Goal: Manage account settings

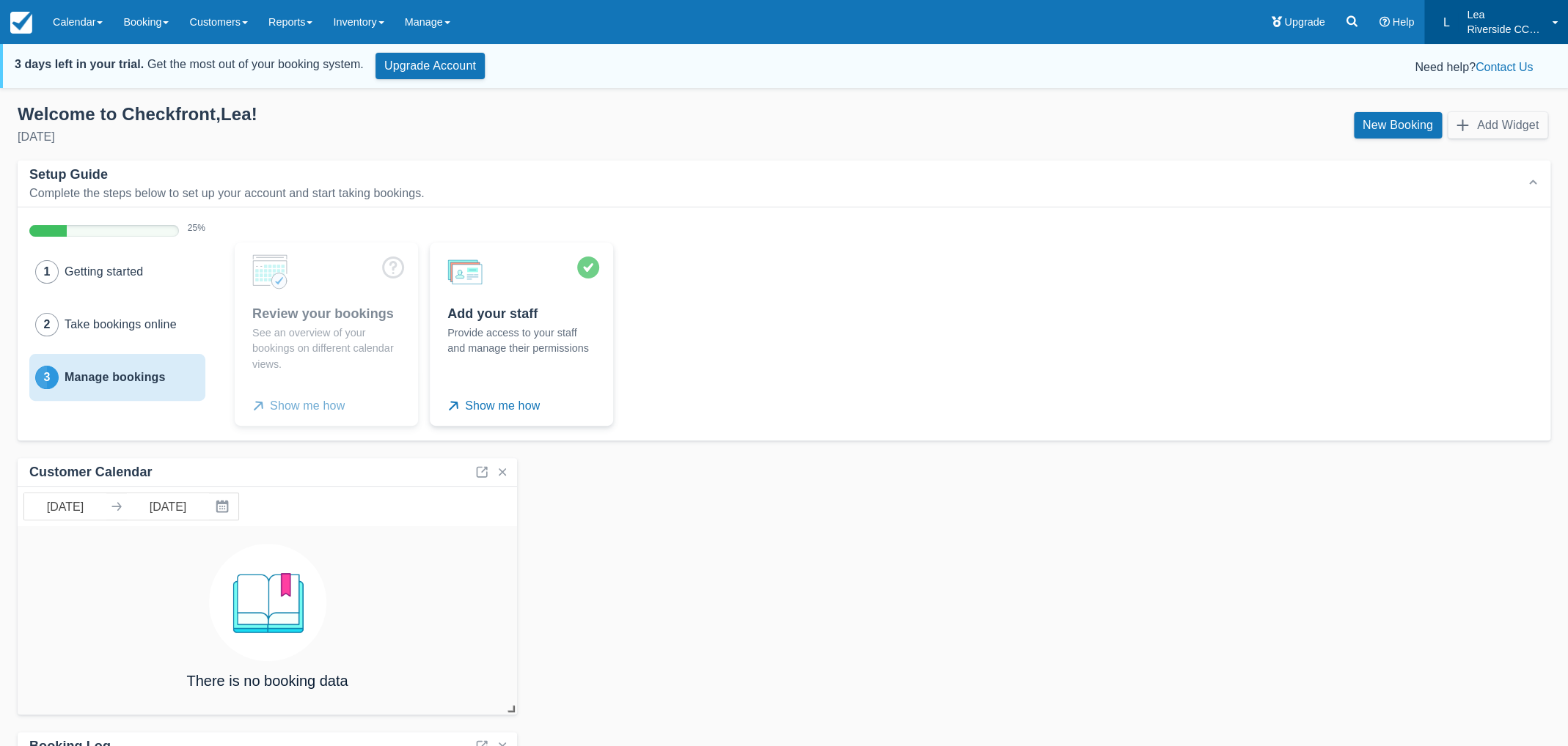
click at [1495, 31] on p "Riverside CCW Training" at bounding box center [1505, 29] width 76 height 15
click at [1479, 126] on link "Billing" at bounding box center [1509, 124] width 116 height 31
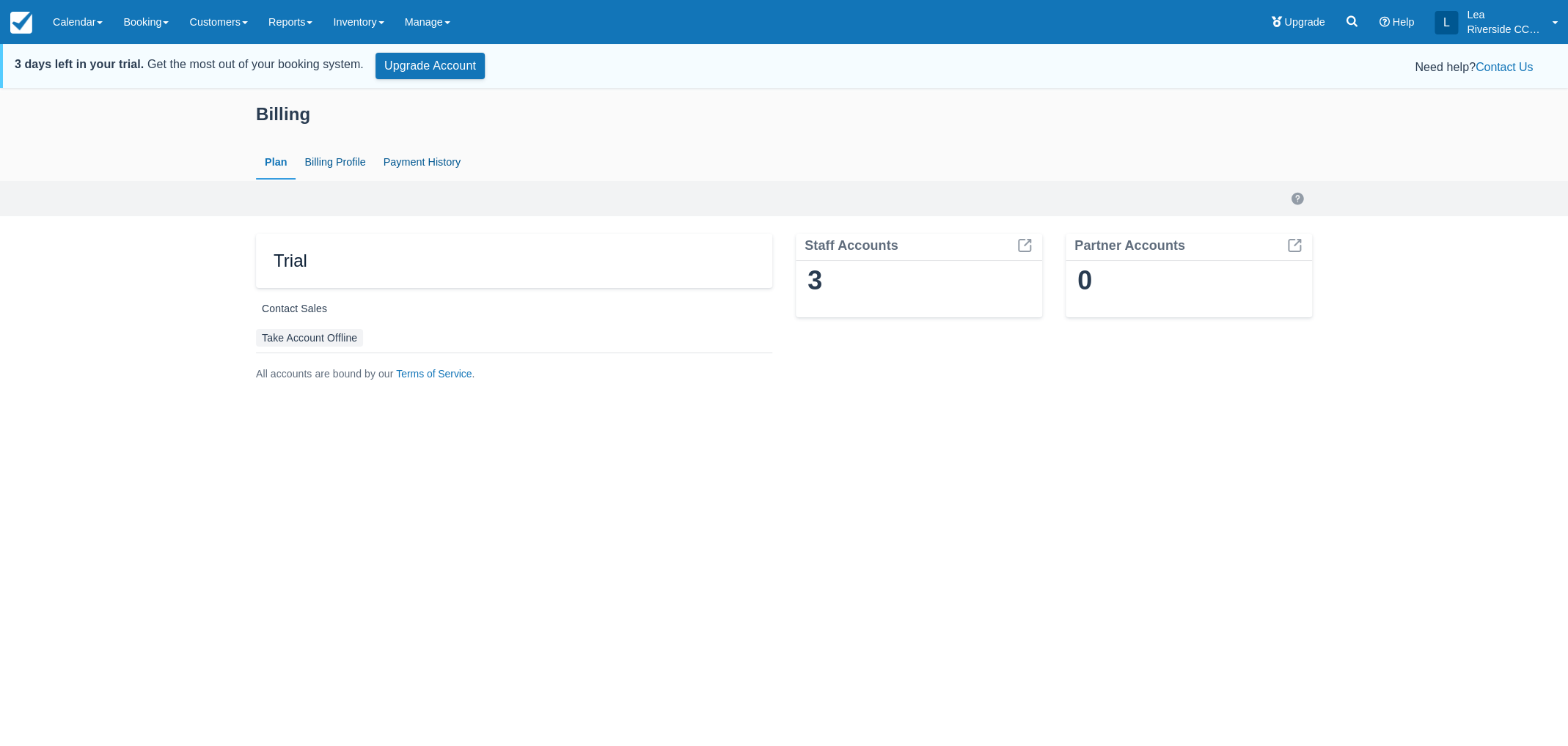
click at [345, 337] on link "Take Account Offline" at bounding box center [309, 337] width 107 height 17
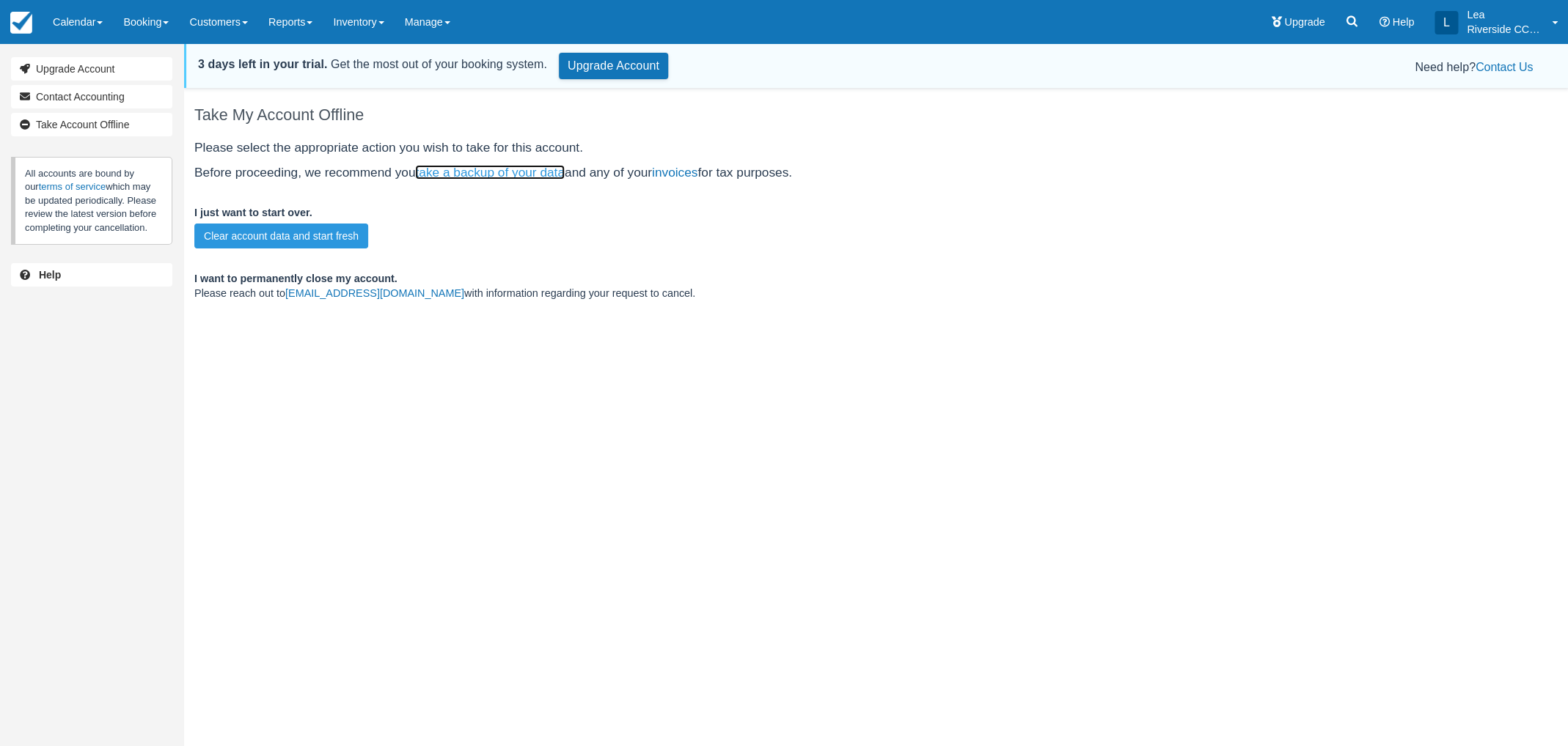
click at [479, 175] on link "take a backup of your data" at bounding box center [489, 172] width 149 height 15
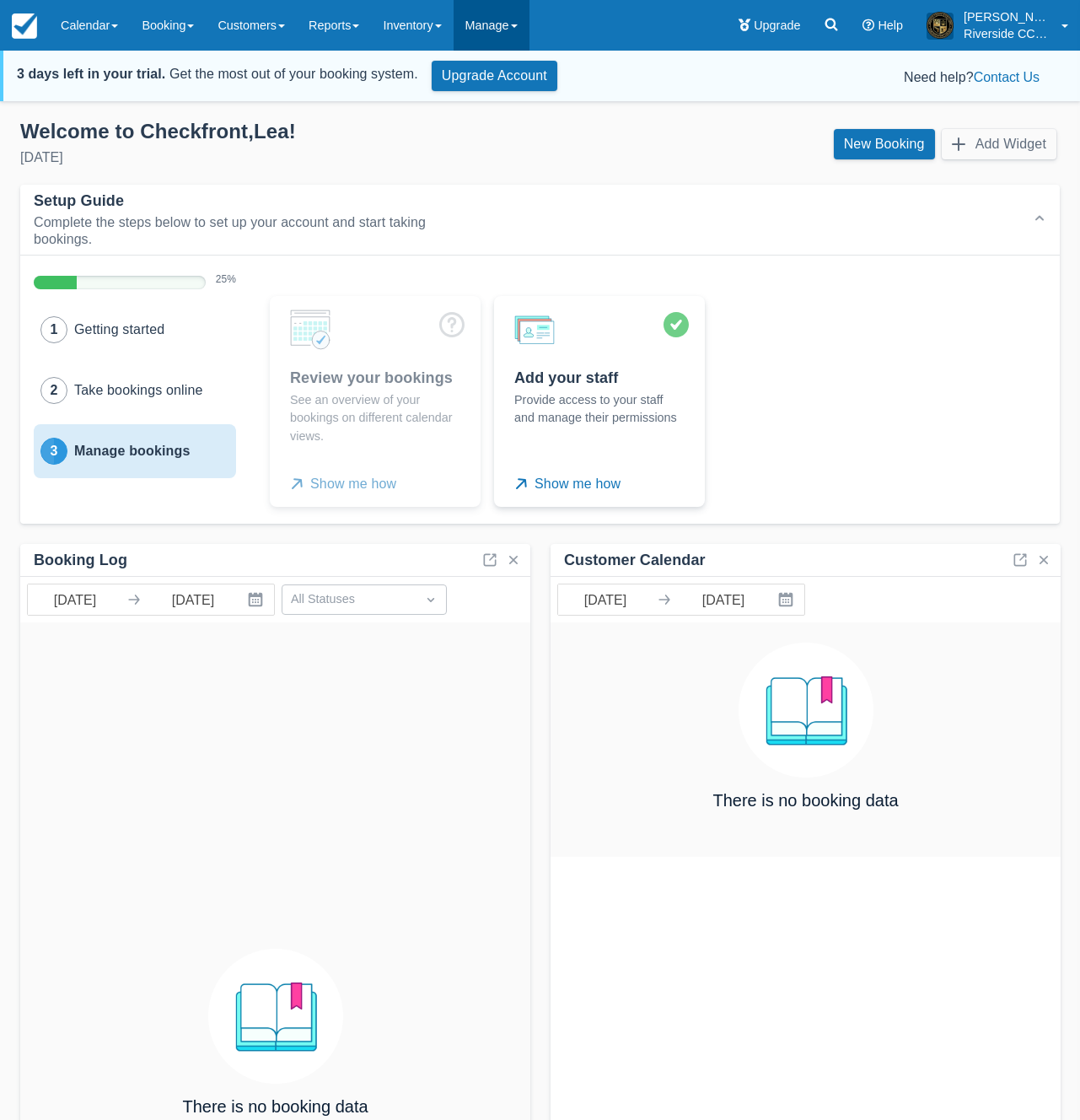
click at [494, 34] on link "Manage" at bounding box center [491, 25] width 75 height 51
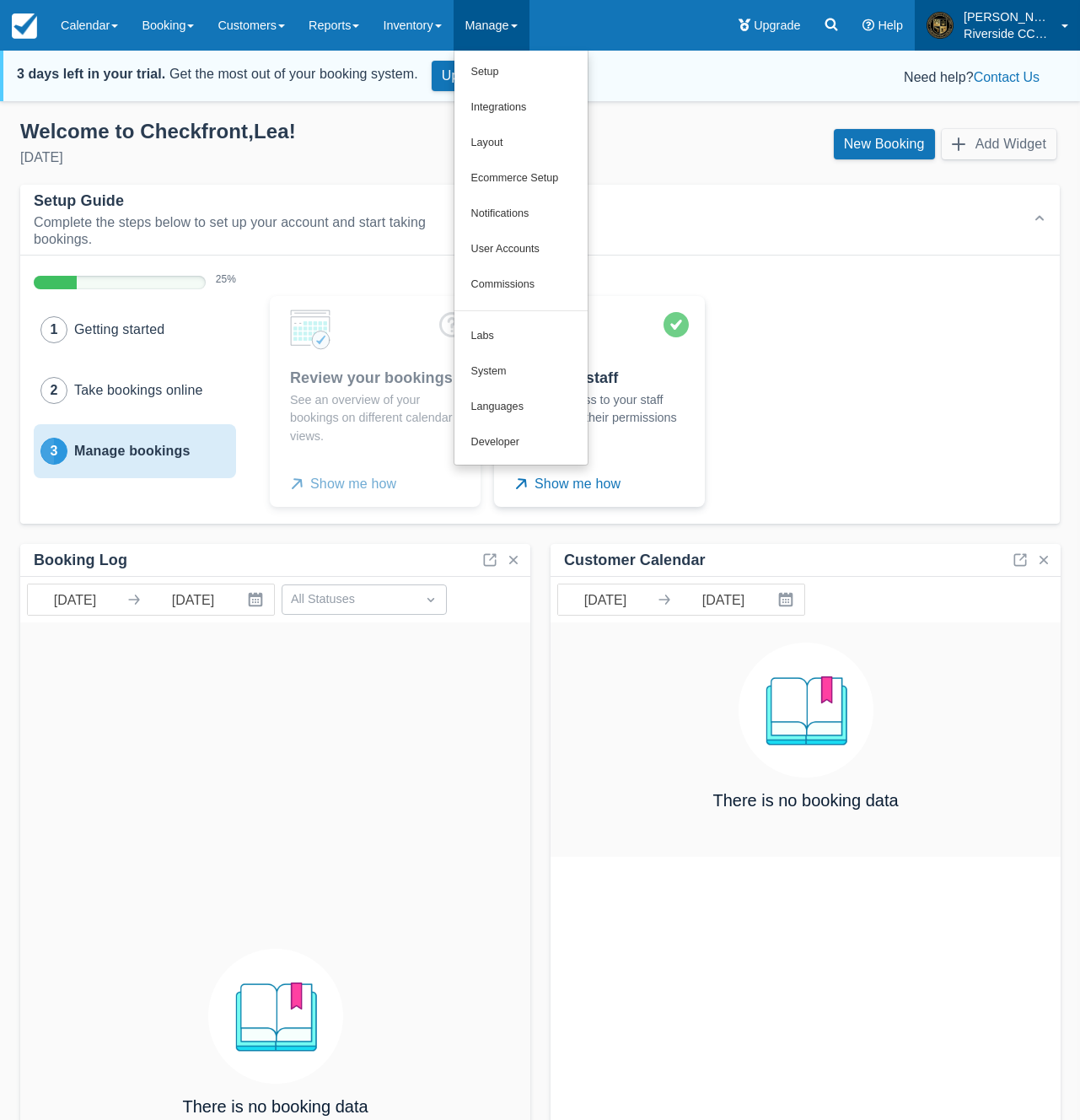
click at [977, 25] on p "Riverside CCW Training" at bounding box center [1007, 34] width 87 height 17
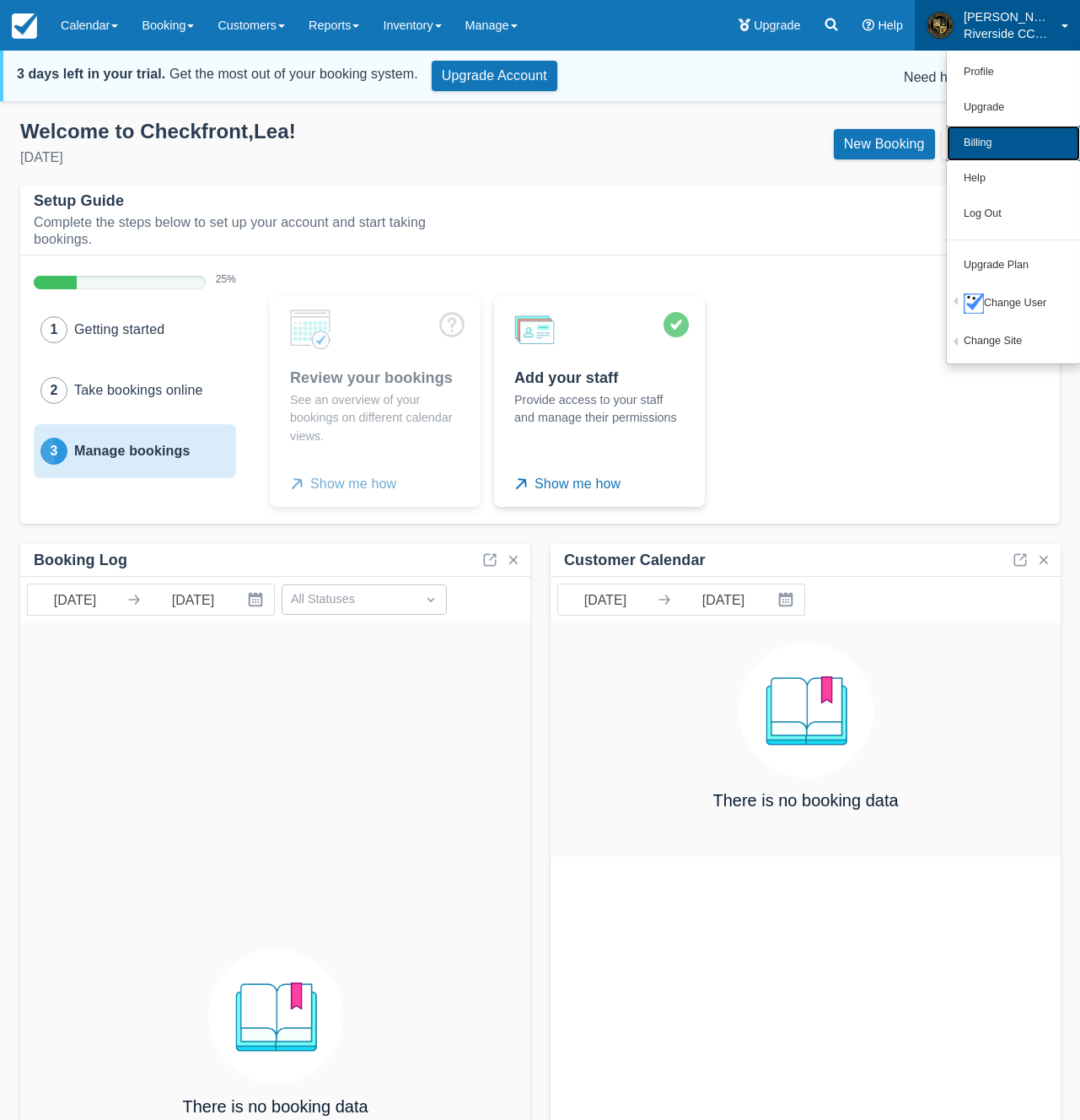
click at [970, 149] on link "Billing" at bounding box center [1013, 143] width 134 height 35
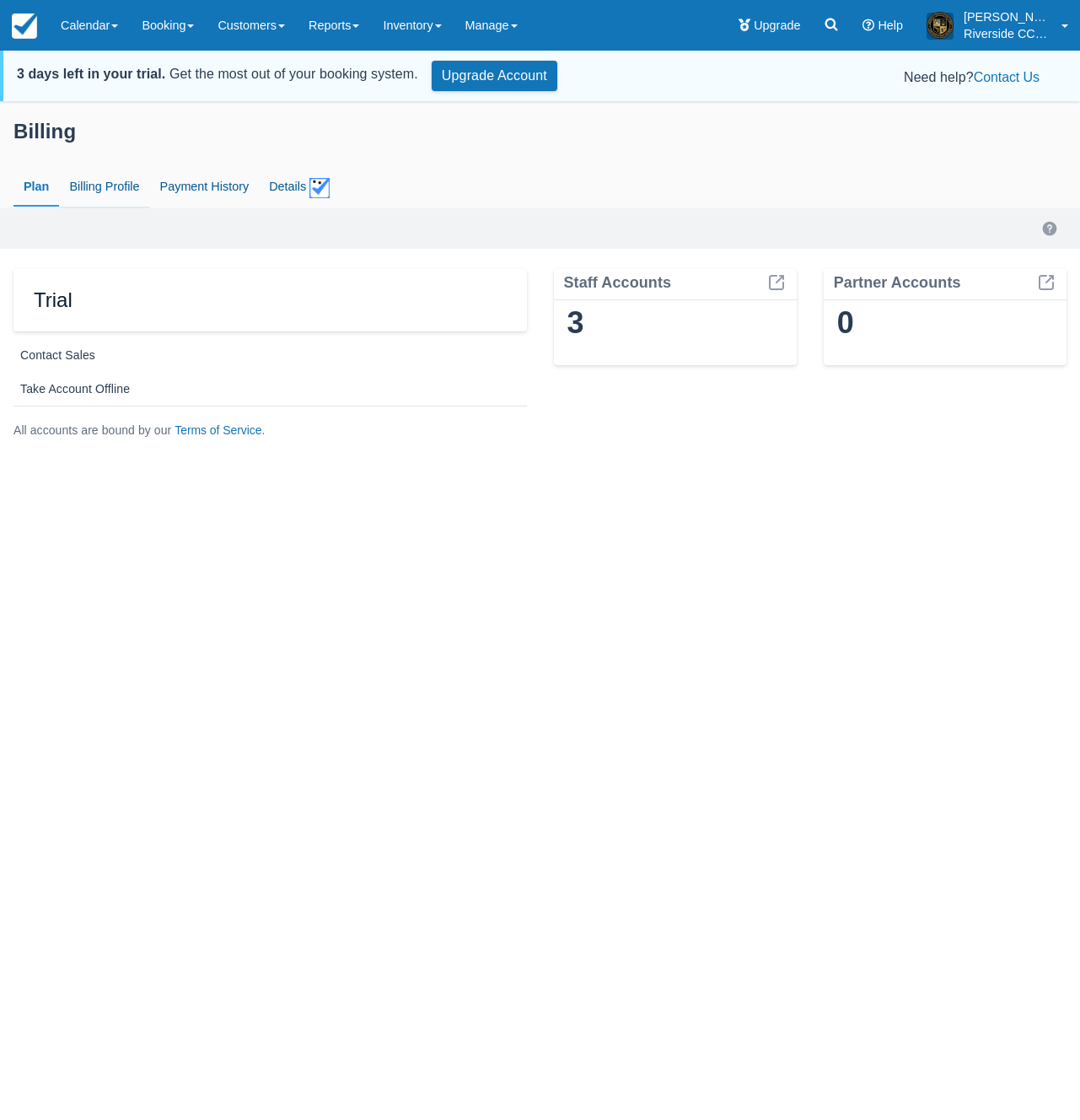
click at [103, 191] on link "Billing Profile" at bounding box center [104, 187] width 90 height 39
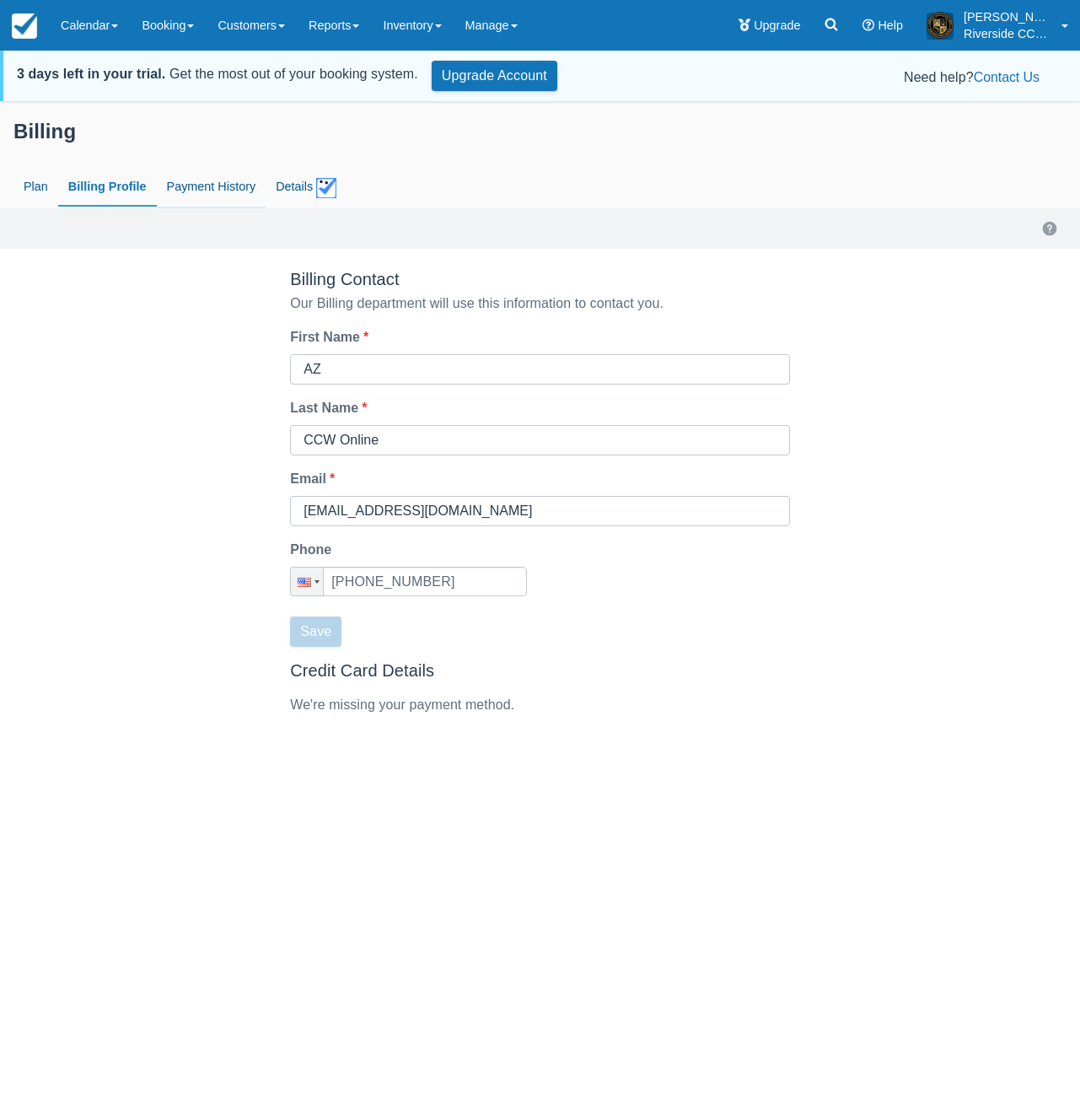
click at [180, 186] on link "Payment History" at bounding box center [211, 187] width 110 height 39
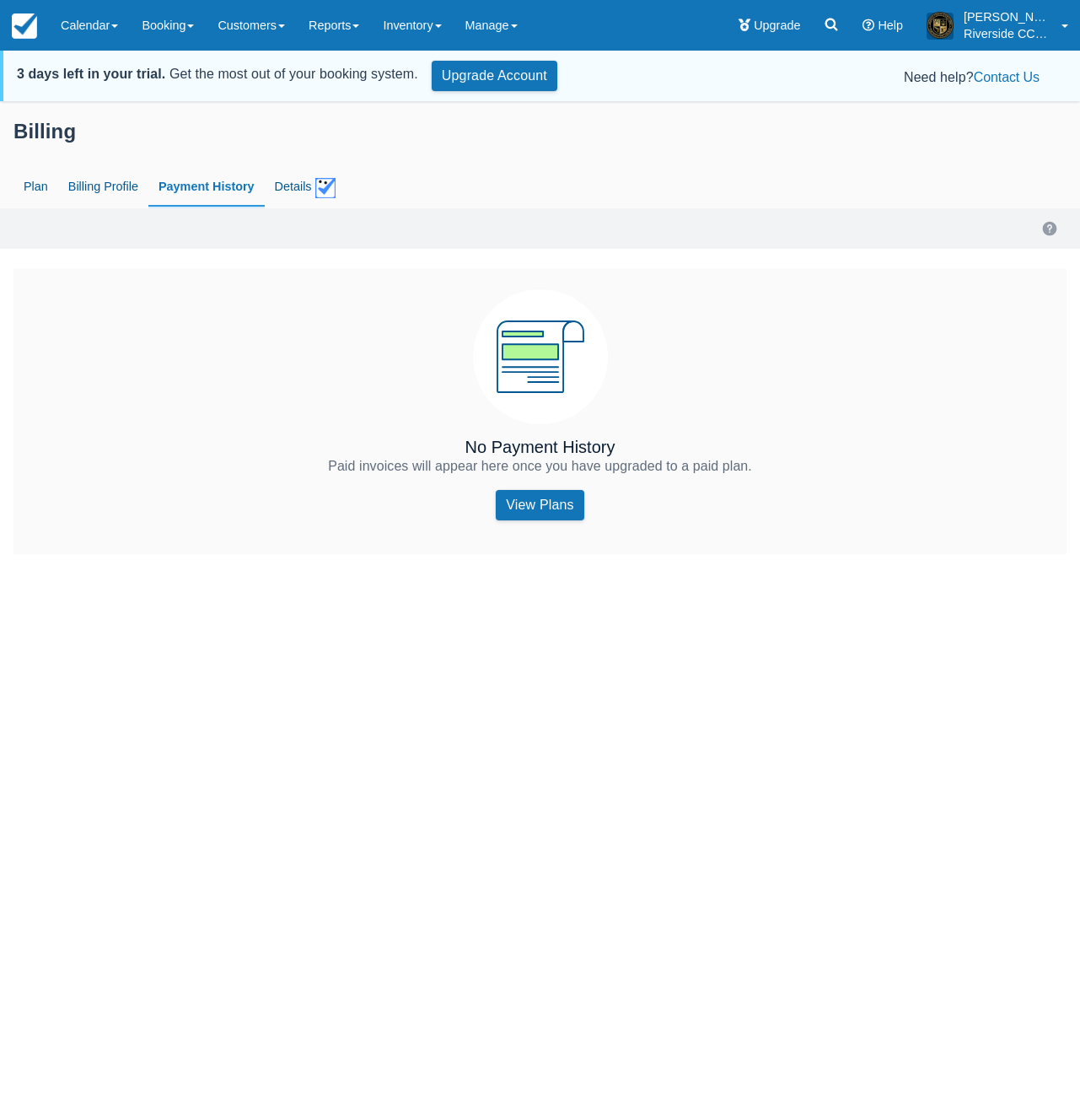
click at [265, 185] on link "Payment History" at bounding box center [206, 187] width 116 height 39
click at [288, 187] on span "Details" at bounding box center [305, 188] width 61 height 20
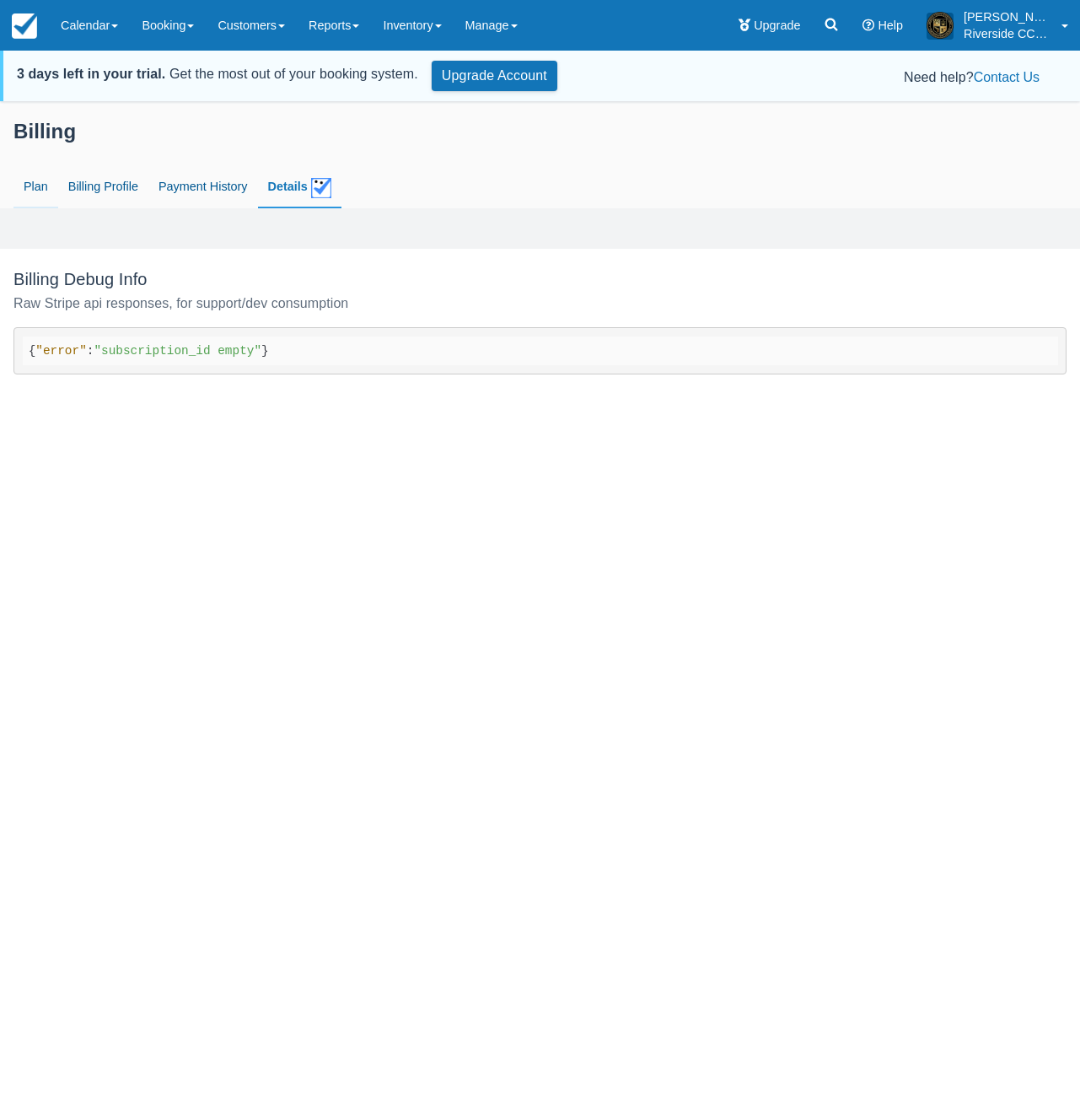
click at [38, 186] on link "Plan" at bounding box center [35, 187] width 45 height 39
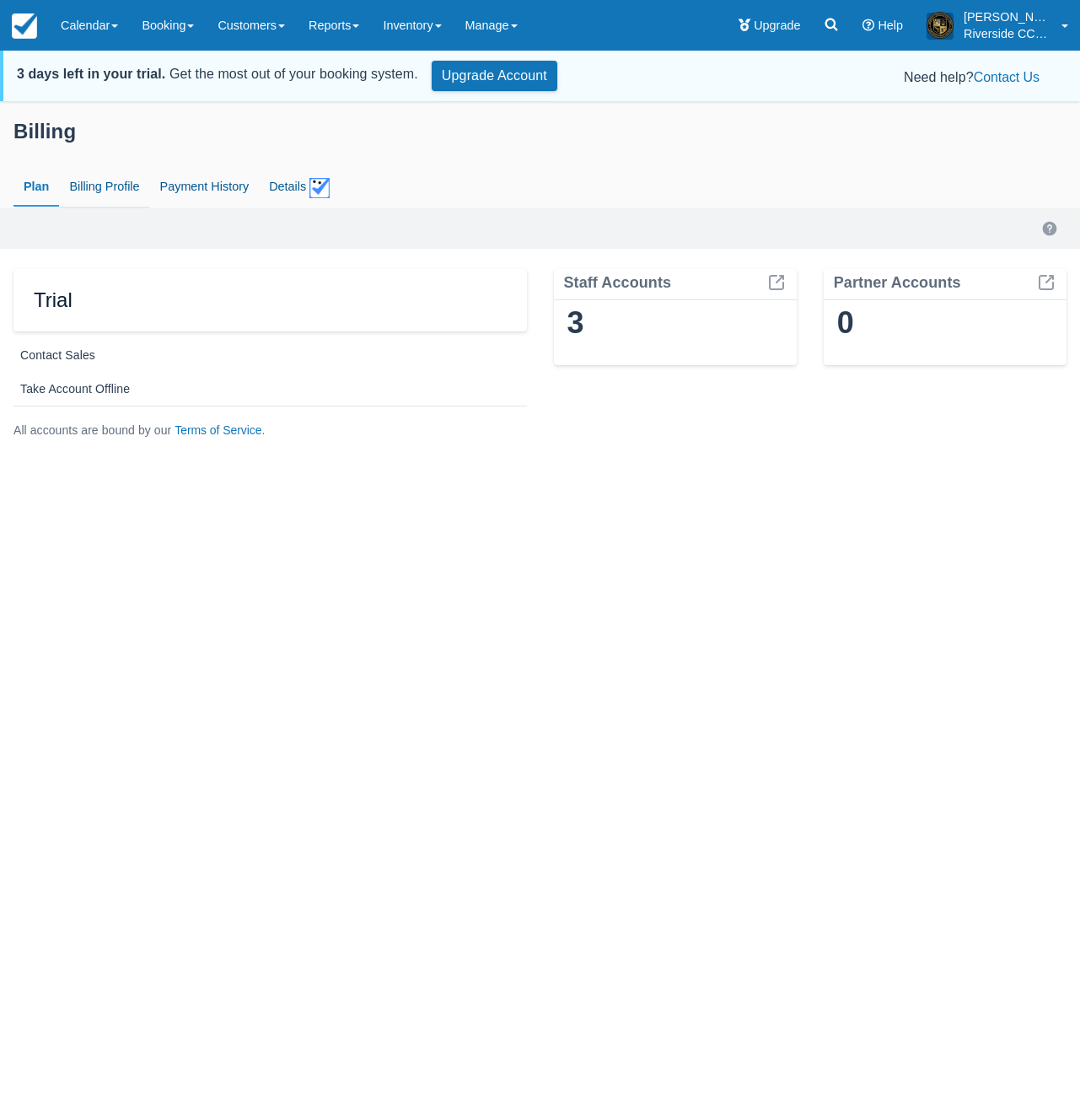
click at [110, 191] on link "Billing Profile" at bounding box center [104, 187] width 90 height 39
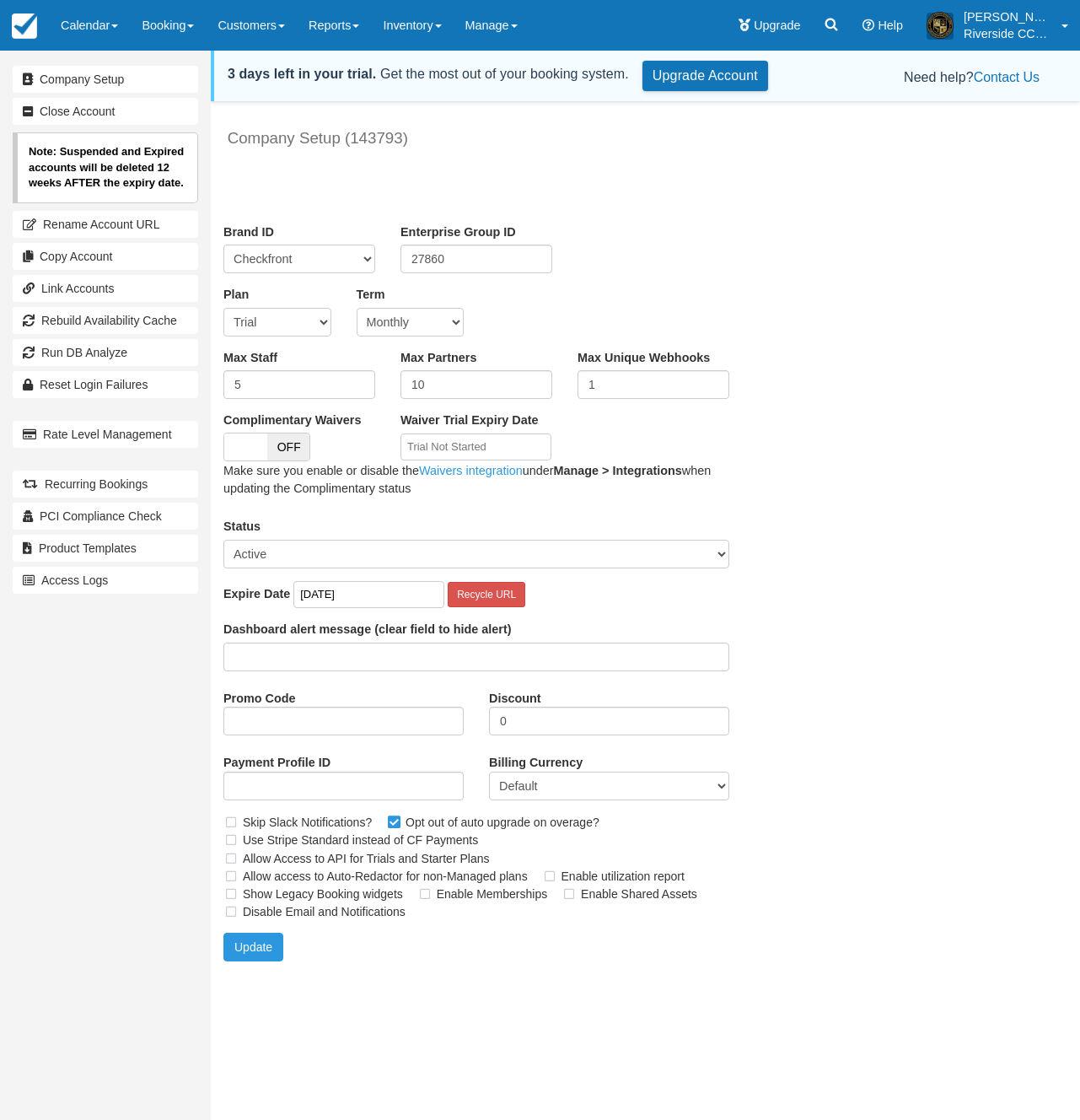
click at [365, 593] on input "[DATE]" at bounding box center [369, 595] width 151 height 28
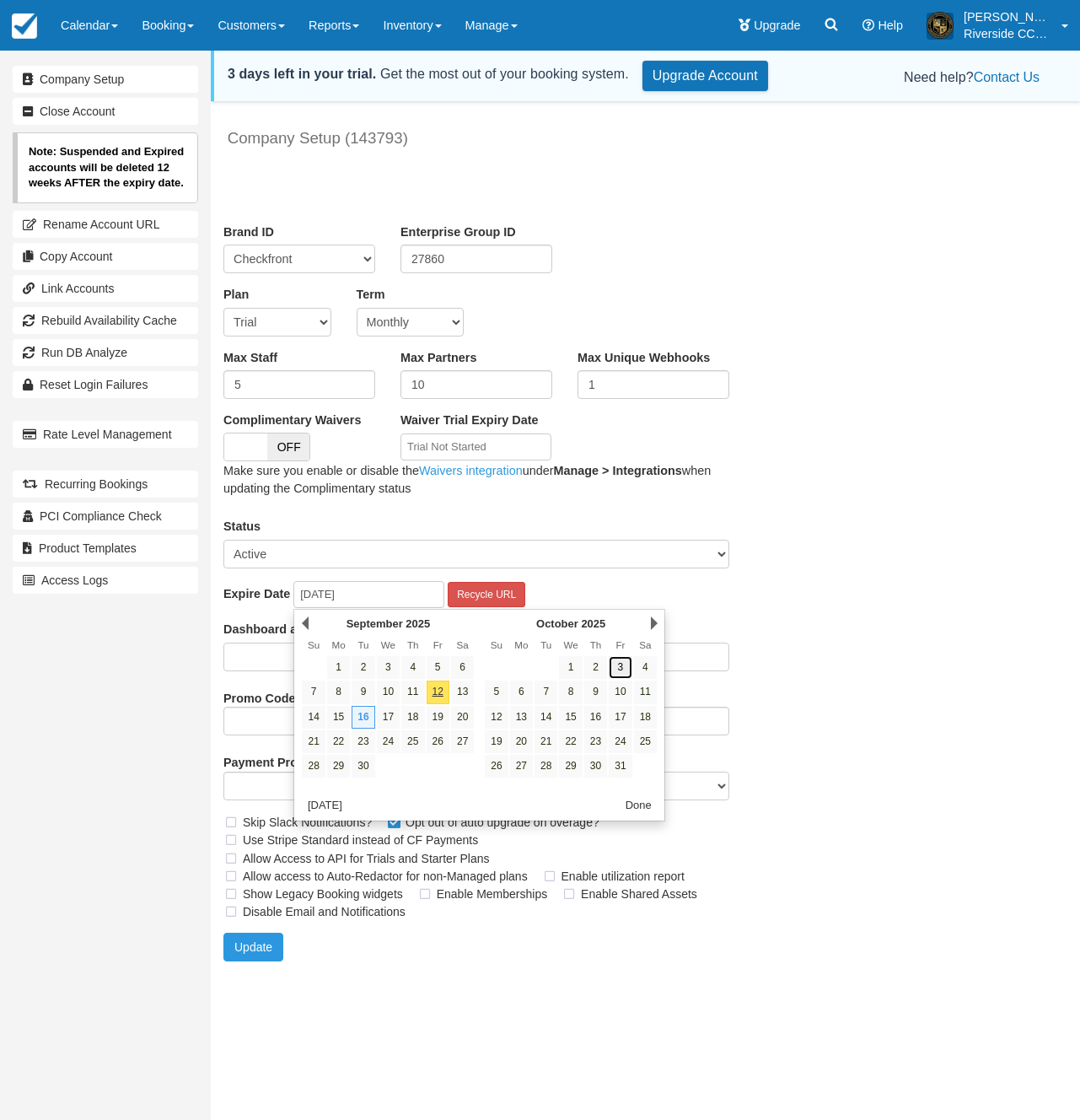
click at [624, 666] on link "3" at bounding box center [620, 666] width 23 height 23
type input "[DATE]"
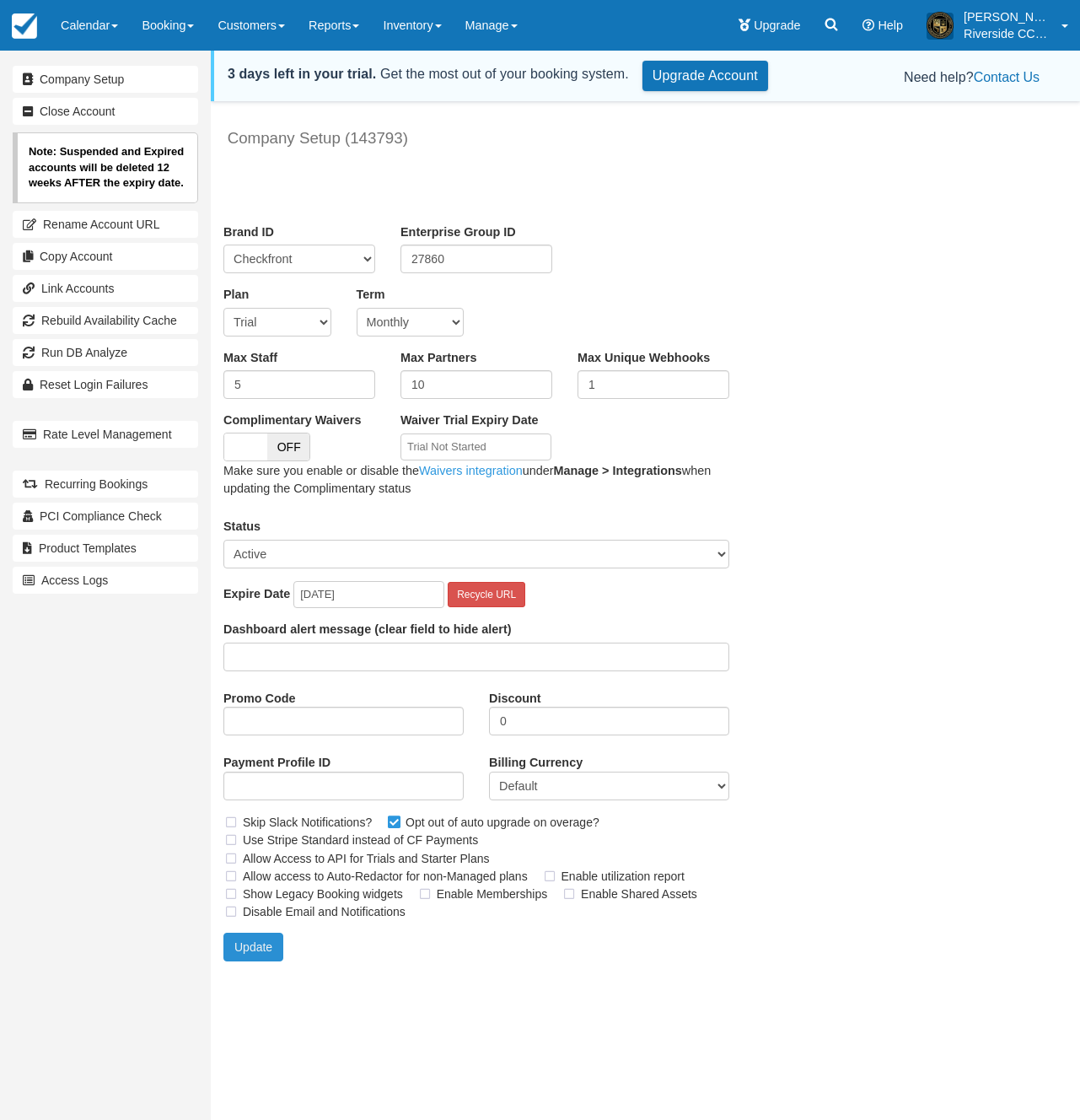
click at [254, 950] on button "Update" at bounding box center [254, 947] width 60 height 29
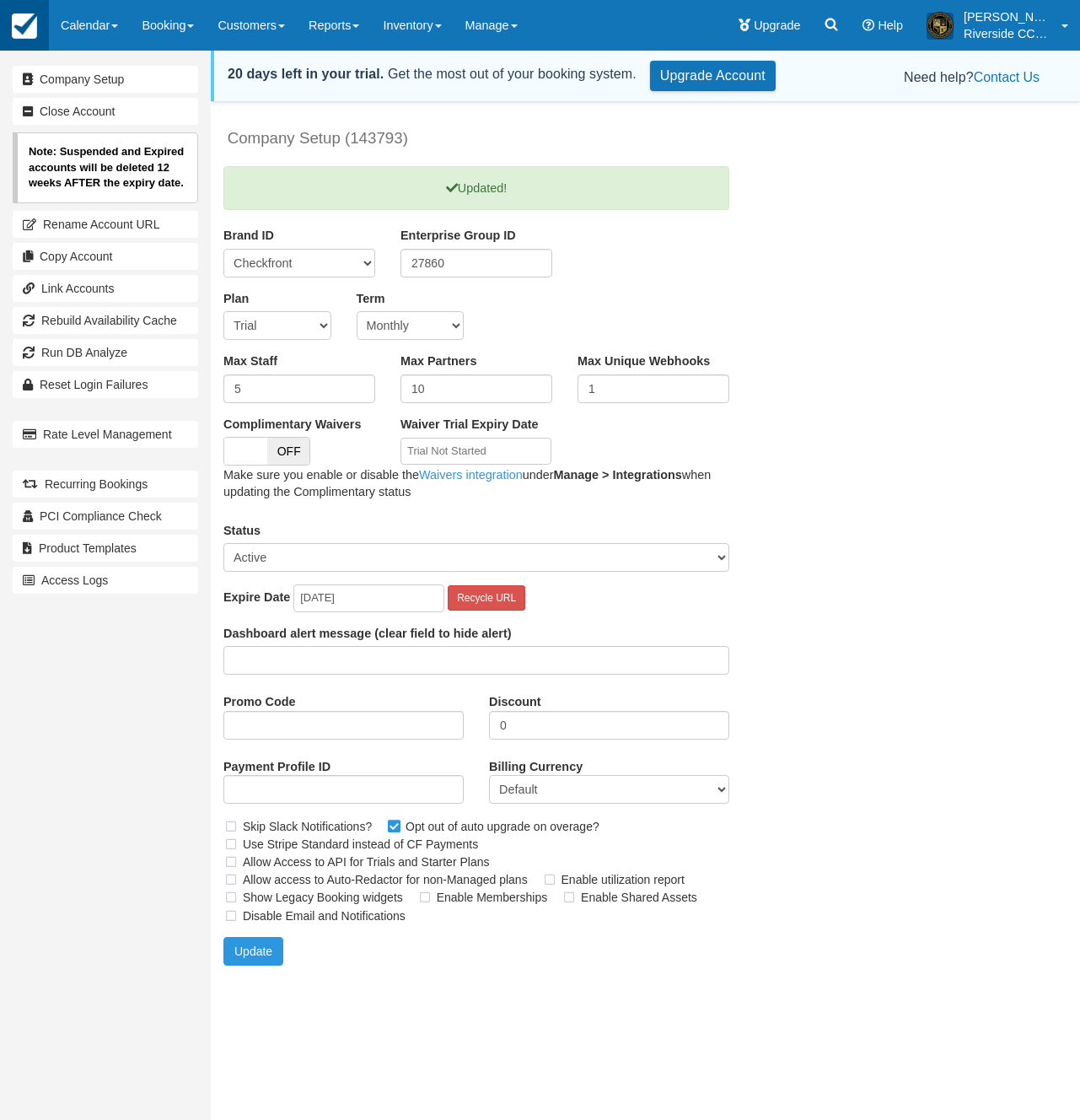
click at [27, 26] on img at bounding box center [25, 26] width 25 height 25
